Goal: Information Seeking & Learning: Learn about a topic

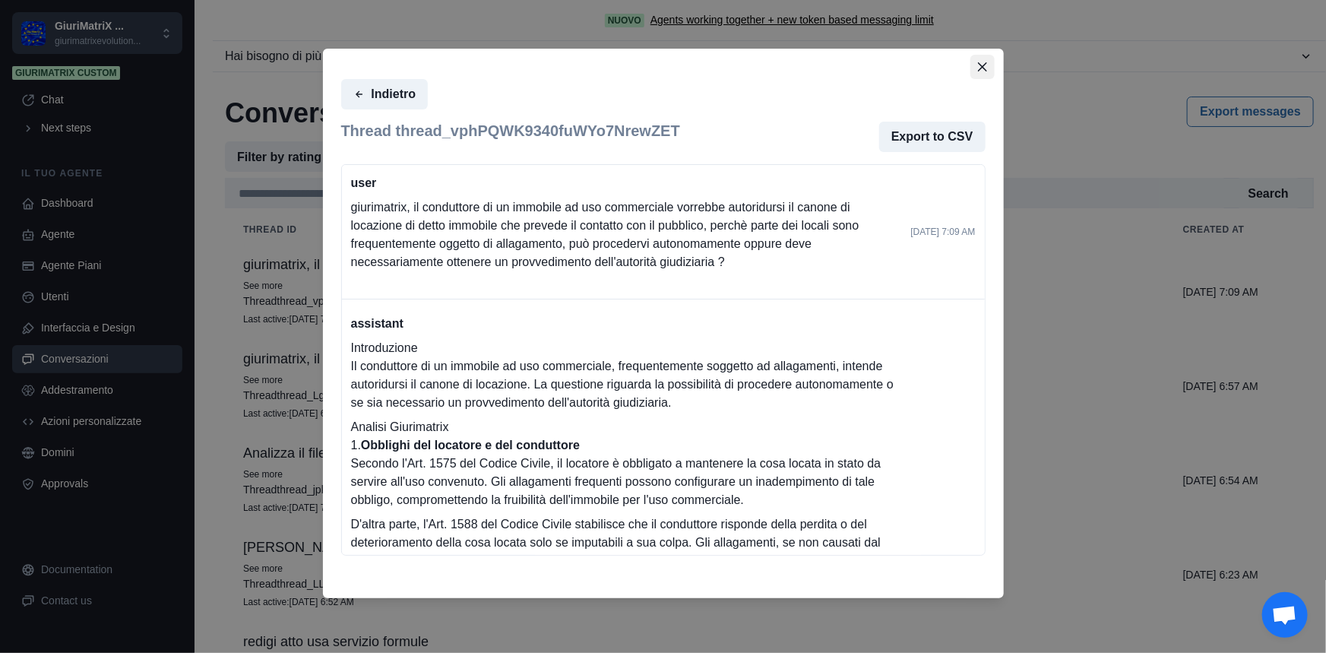
click at [982, 64] on icon "Close" at bounding box center [982, 66] width 9 height 9
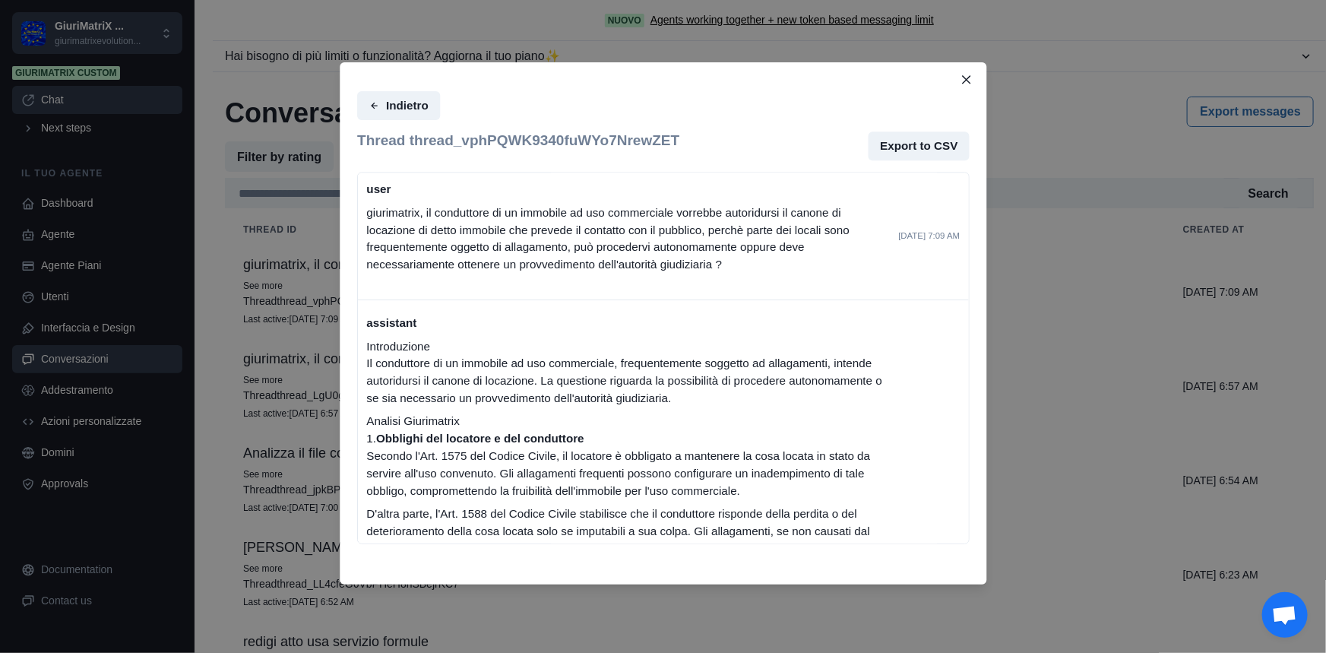
scroll to position [84, 0]
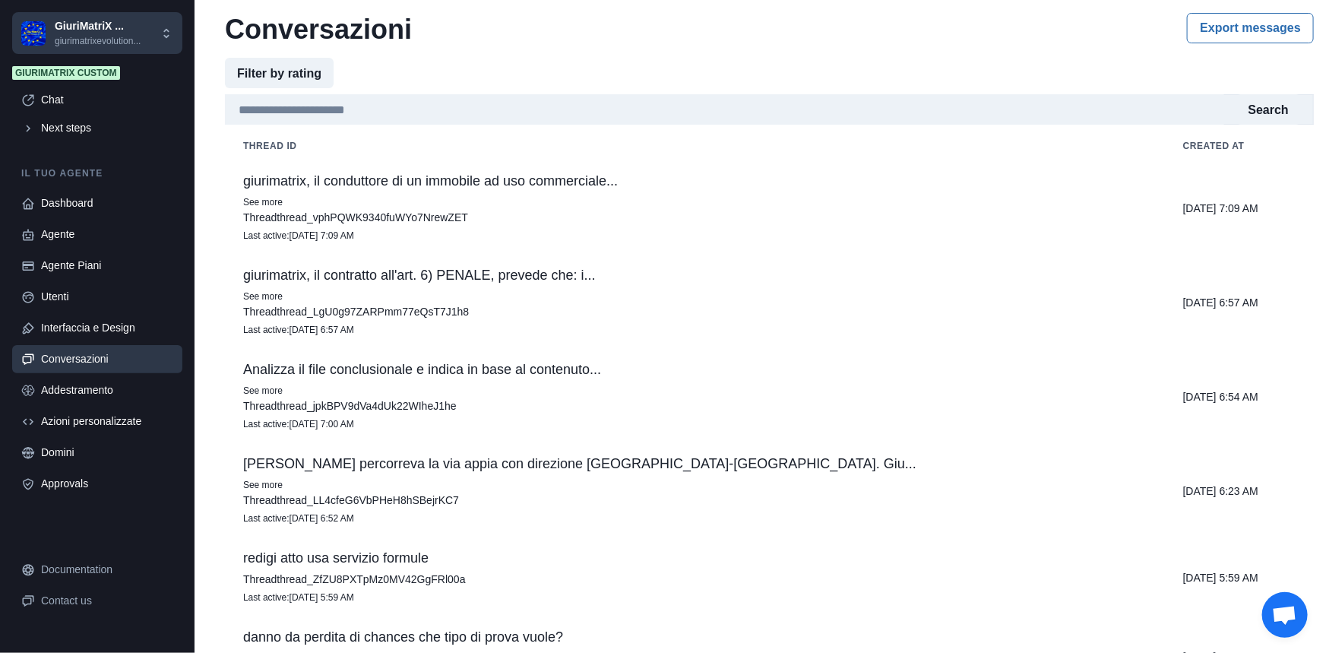
click at [52, 351] on div "Conversazioni" at bounding box center [107, 359] width 132 height 16
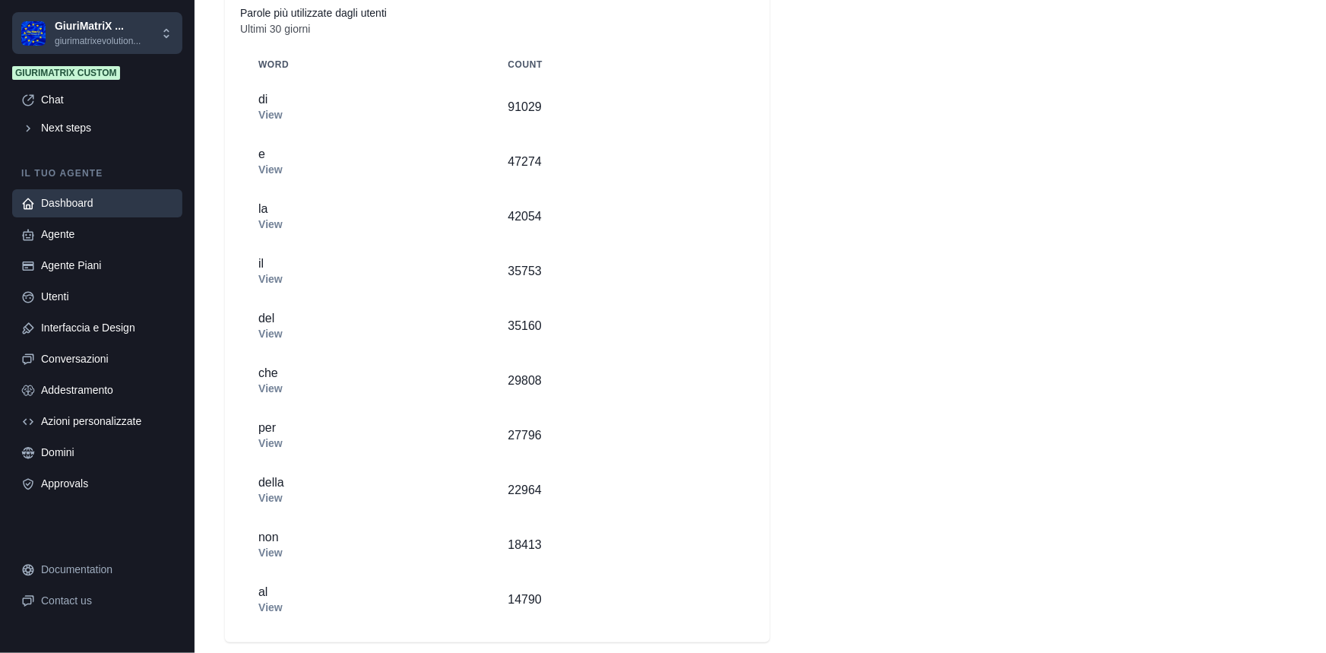
scroll to position [622, 0]
click at [80, 346] on link "Conversazioni" at bounding box center [97, 359] width 170 height 28
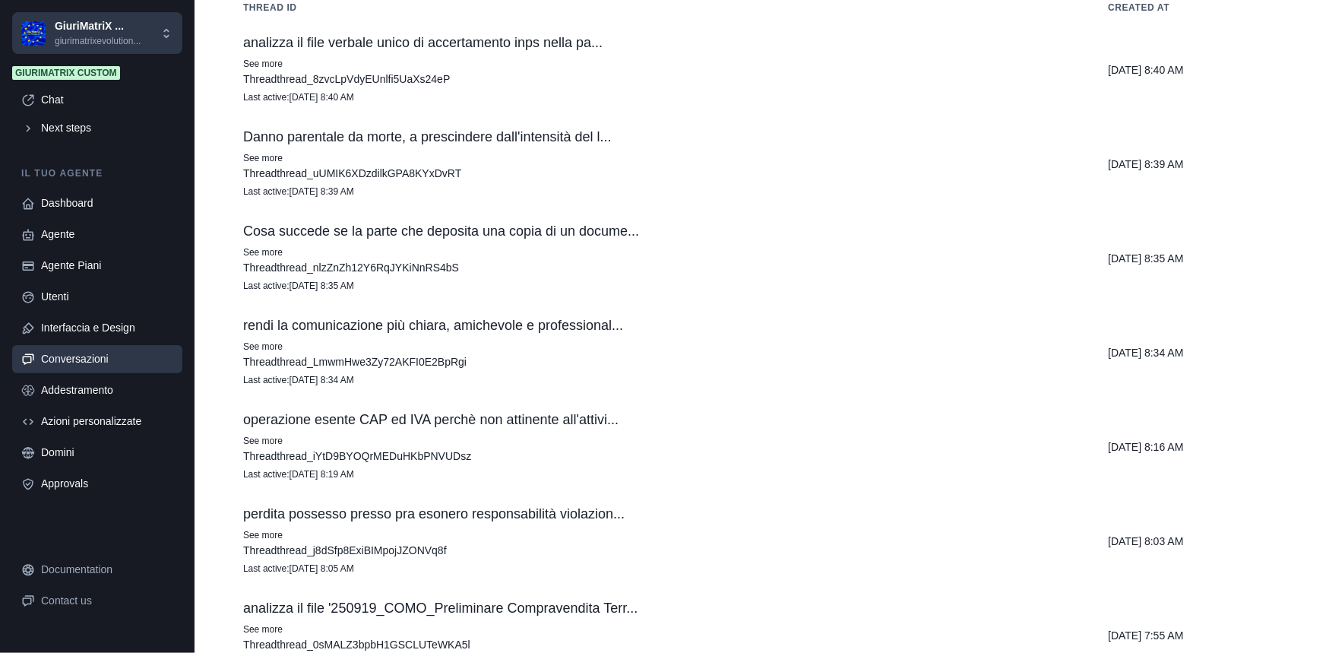
scroll to position [163, 0]
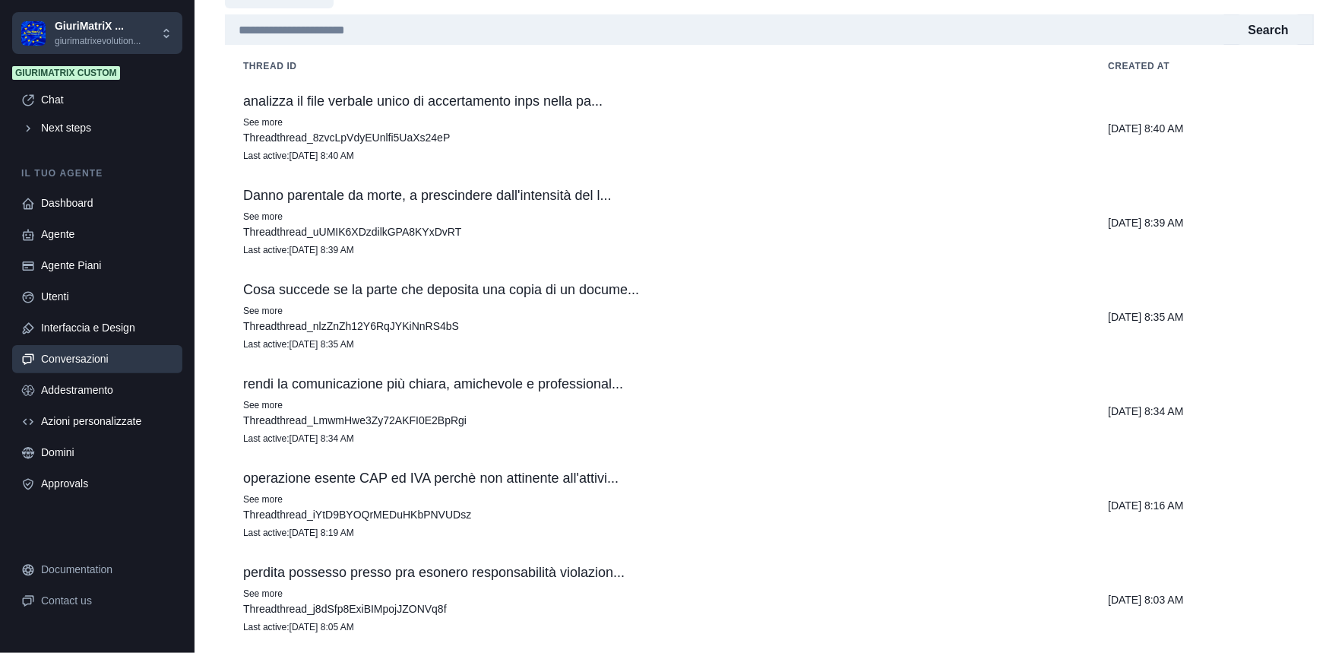
click at [455, 202] on p "Danno parentale da morte, a prescindere dall'intensità del l..." at bounding box center [657, 195] width 828 height 15
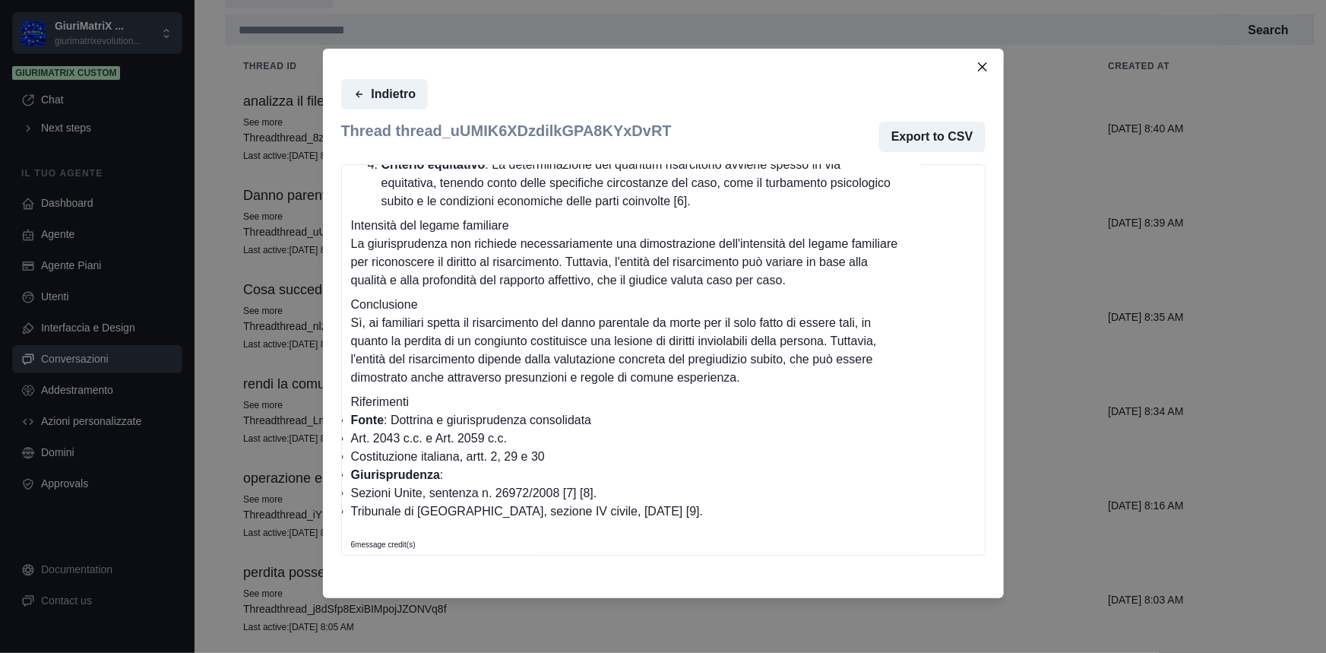
scroll to position [588, 0]
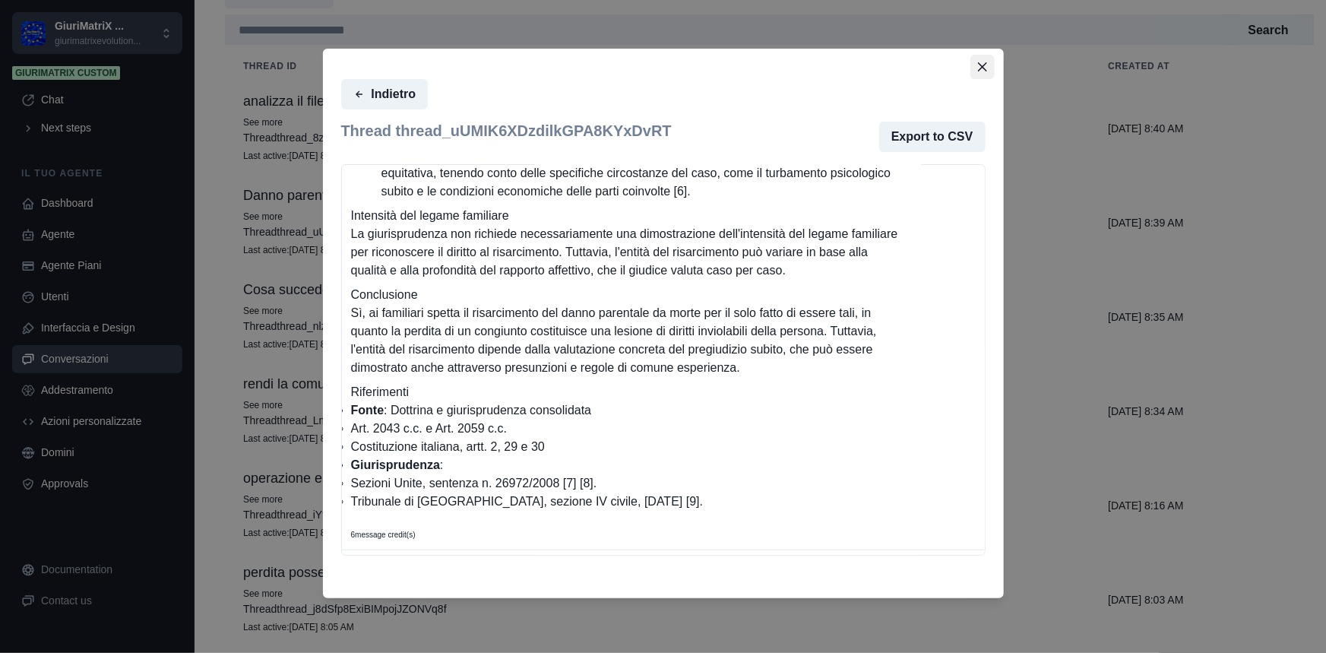
click at [976, 66] on button "Close" at bounding box center [982, 67] width 24 height 24
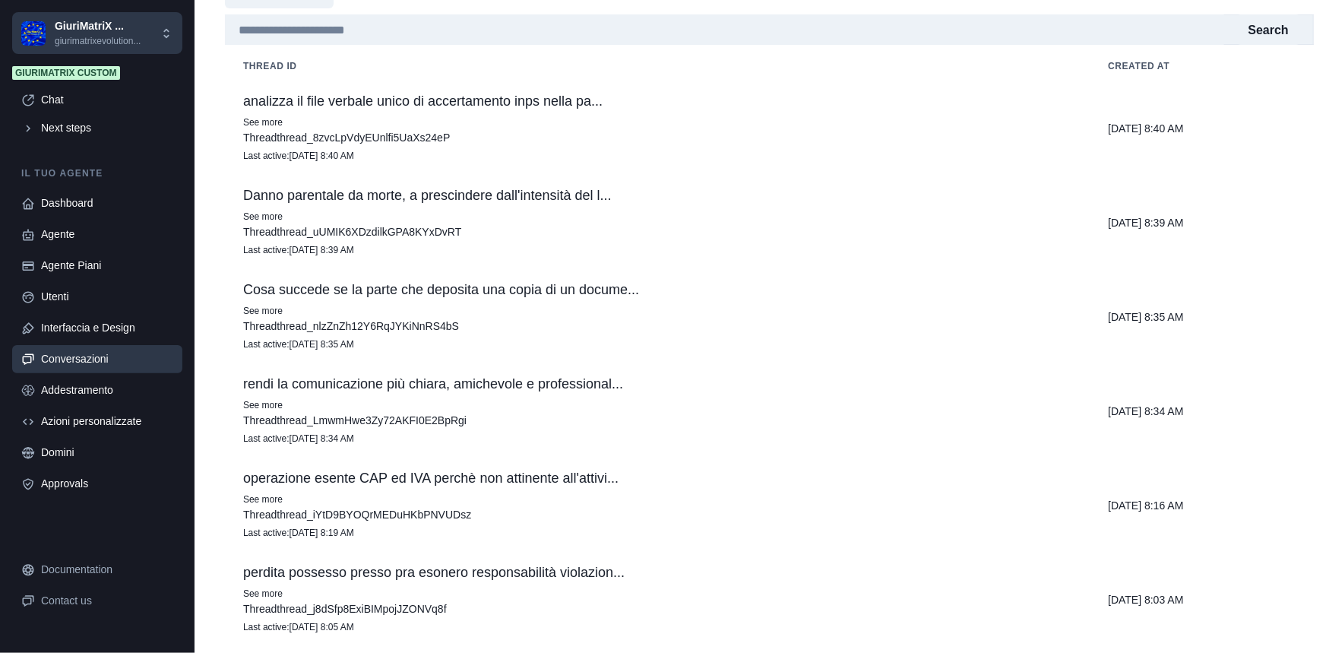
click at [527, 377] on p "rendi la comunicazione più chiara, amichevole e professional..." at bounding box center [657, 383] width 828 height 15
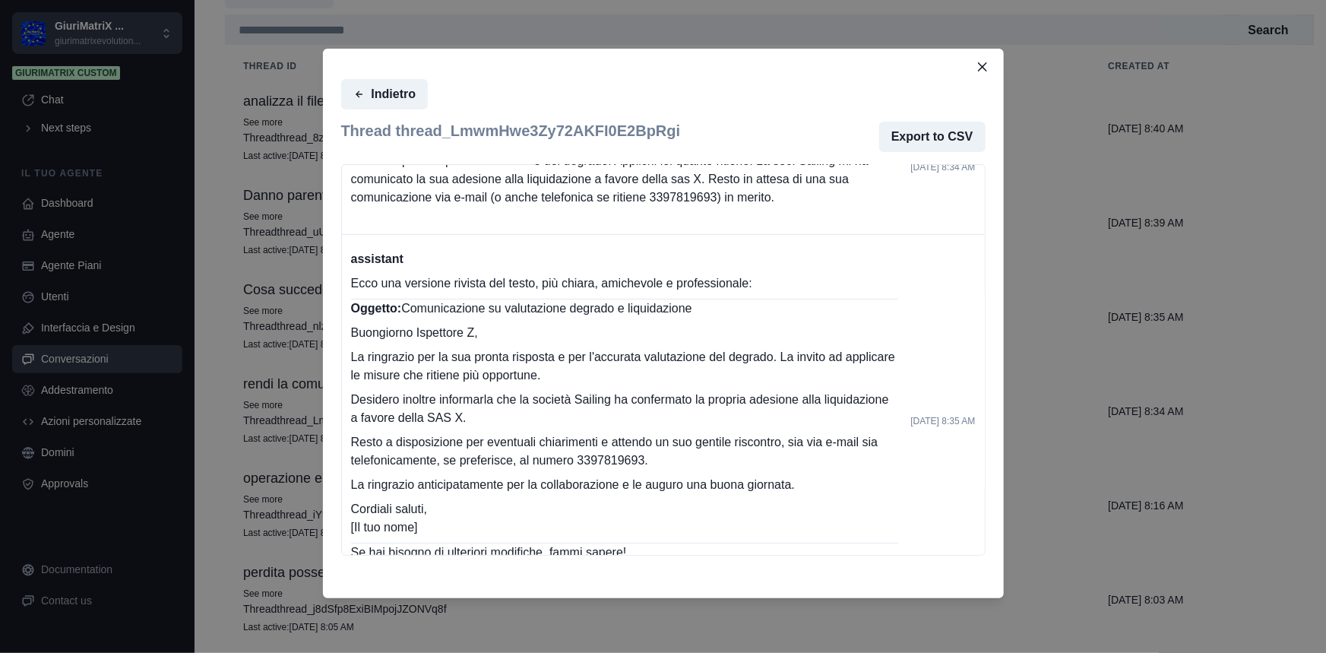
scroll to position [115, 0]
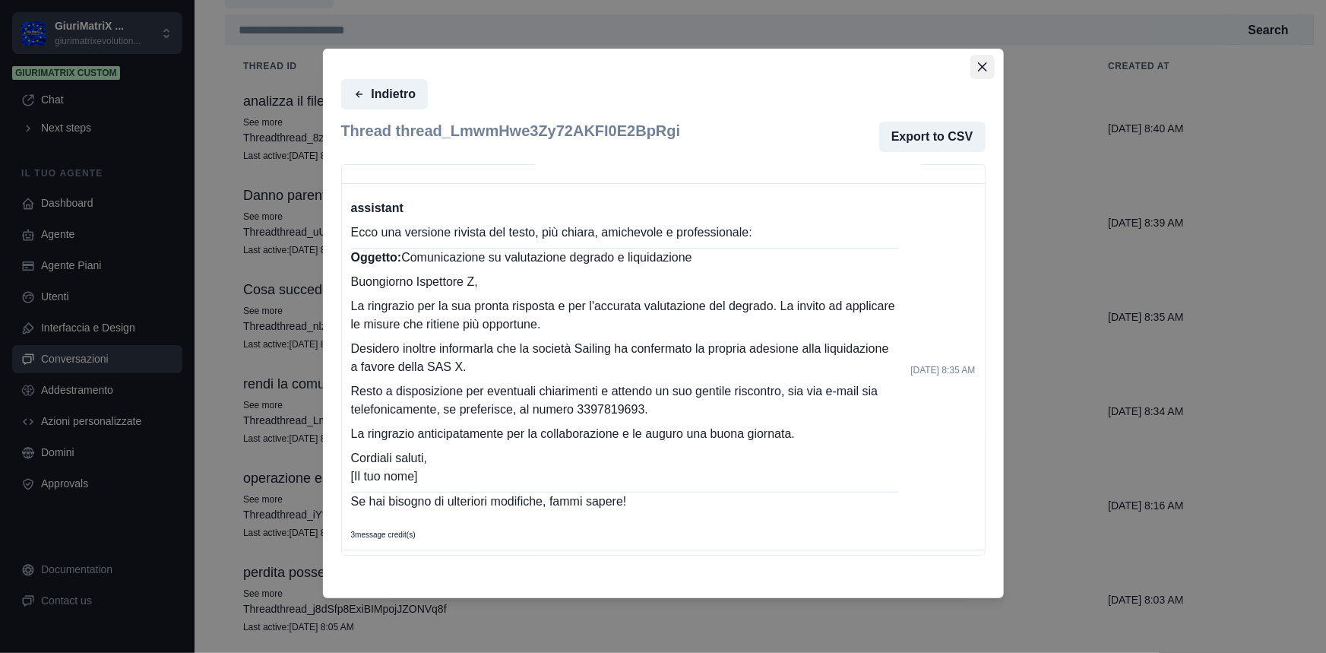
click at [976, 68] on button "Close" at bounding box center [982, 67] width 24 height 24
